Goal: Information Seeking & Learning: Learn about a topic

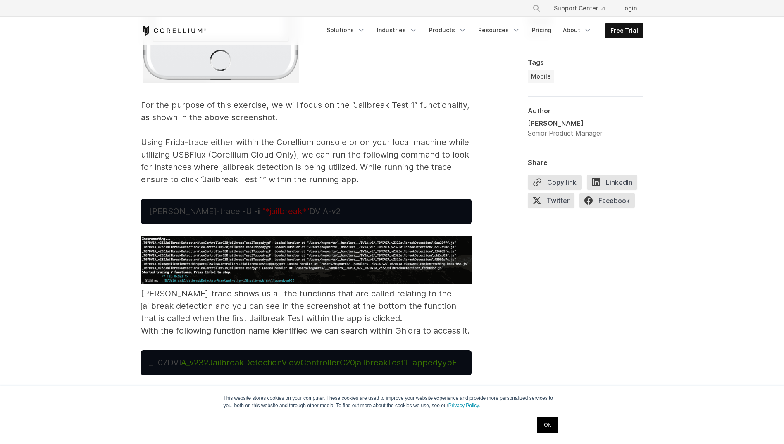
scroll to position [4543, 0]
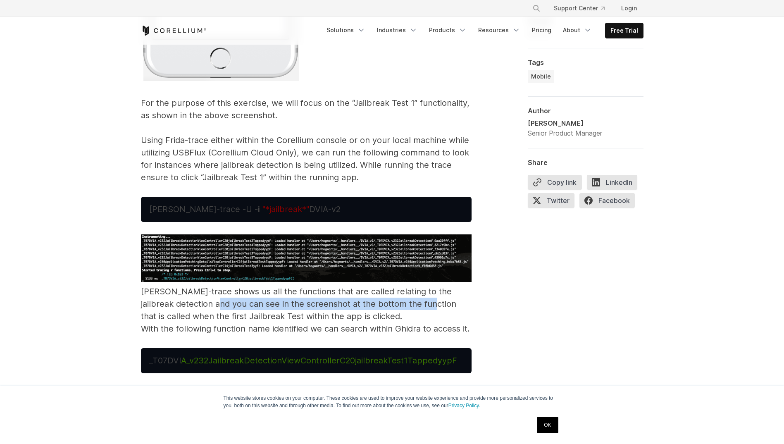
drag, startPoint x: 219, startPoint y: 294, endPoint x: 431, endPoint y: 288, distance: 212.0
click at [431, 288] on p "[PERSON_NAME]-trace shows us all the functions that are called relating to the …" at bounding box center [306, 284] width 330 height 100
drag, startPoint x: 431, startPoint y: 288, endPoint x: 460, endPoint y: 301, distance: 31.5
click at [460, 301] on p "[PERSON_NAME]-trace shows us all the functions that are called relating to the …" at bounding box center [306, 284] width 330 height 100
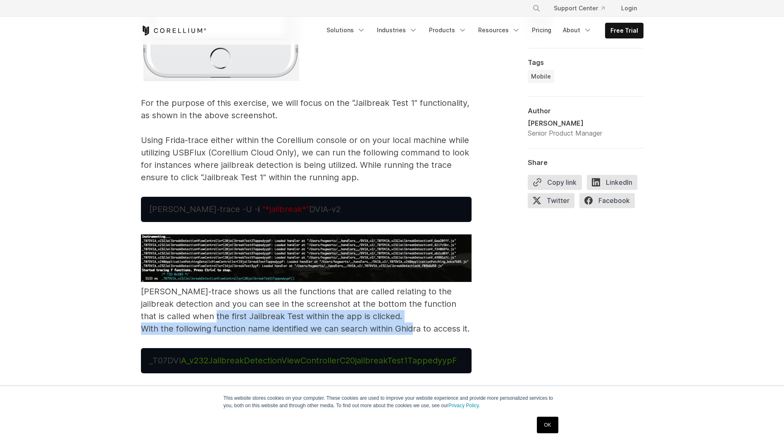
drag, startPoint x: 190, startPoint y: 302, endPoint x: 411, endPoint y: 311, distance: 221.6
click at [411, 311] on p "[PERSON_NAME]-trace shows us all the functions that are called relating to the …" at bounding box center [306, 284] width 330 height 100
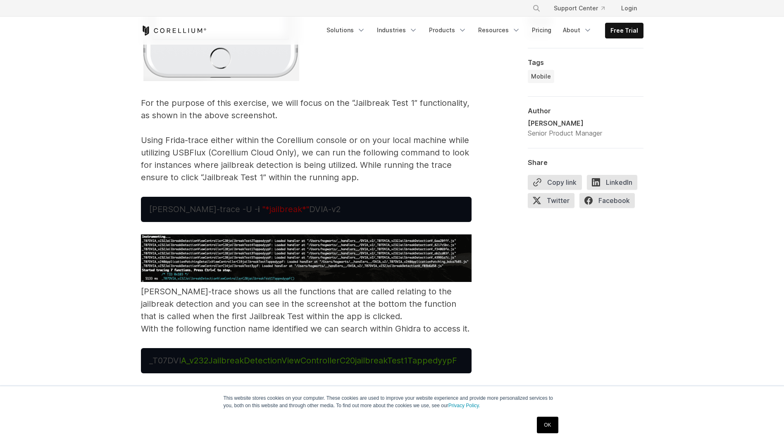
drag, startPoint x: 411, startPoint y: 311, endPoint x: 486, endPoint y: 318, distance: 75.0
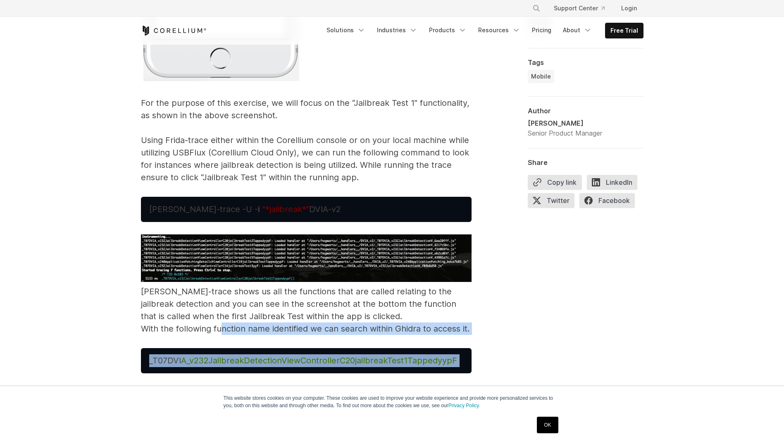
drag, startPoint x: 220, startPoint y: 318, endPoint x: 513, endPoint y: 320, distance: 293.7
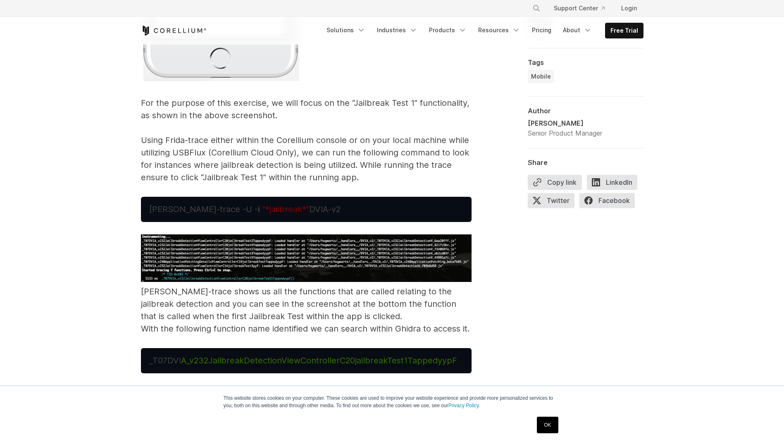
drag, startPoint x: 513, startPoint y: 320, endPoint x: 570, endPoint y: 330, distance: 57.8
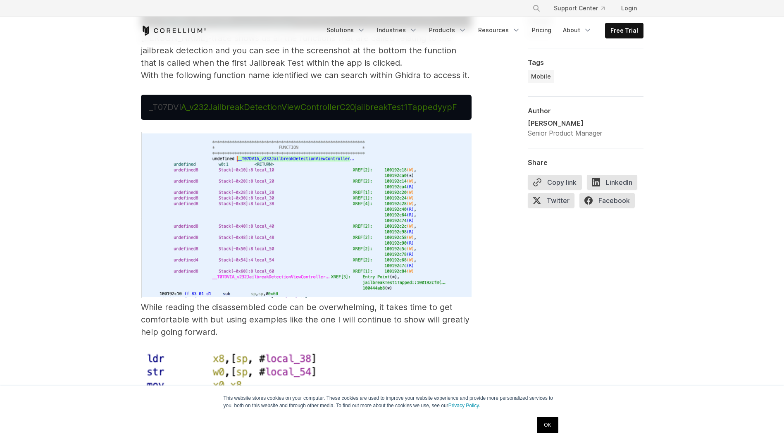
scroll to position [4585, 0]
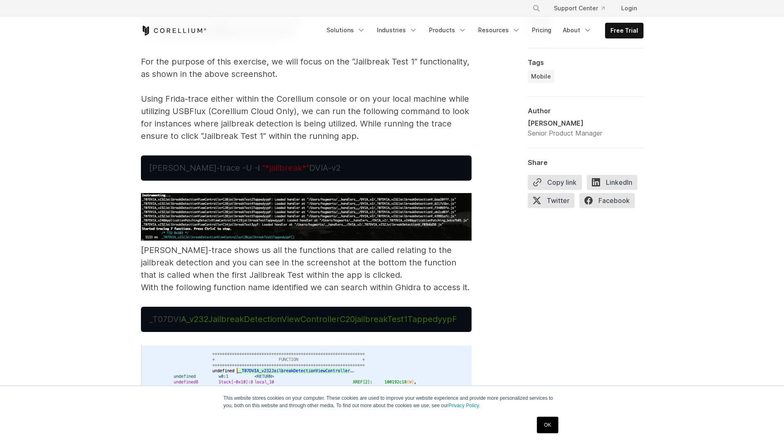
click at [446, 204] on img at bounding box center [306, 216] width 330 height 47
